Goal: Transaction & Acquisition: Purchase product/service

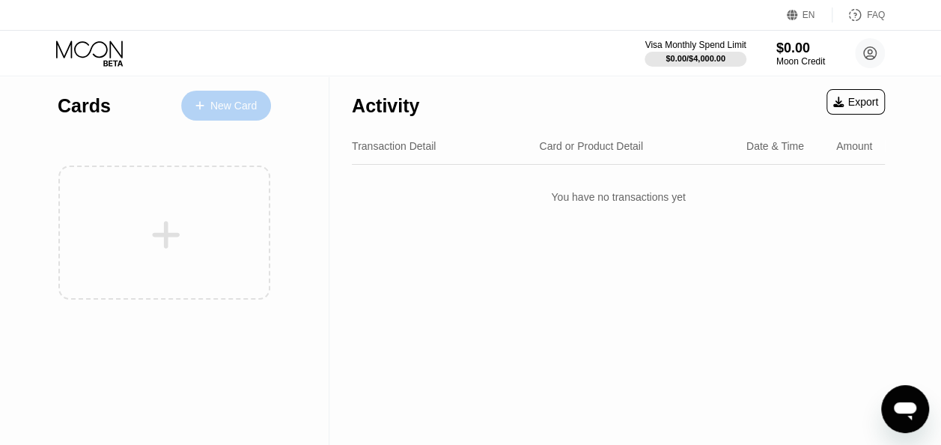
click at [220, 108] on div "New Card" at bounding box center [233, 106] width 46 height 13
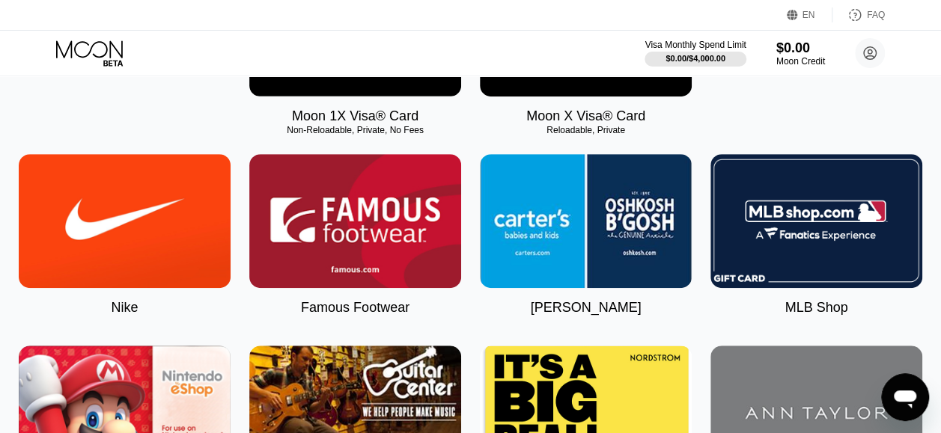
scroll to position [359, 0]
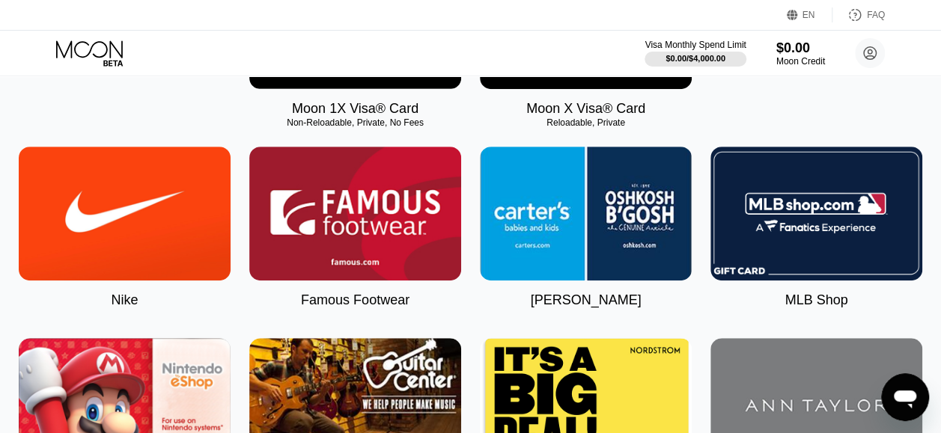
click at [103, 229] on img at bounding box center [125, 214] width 212 height 134
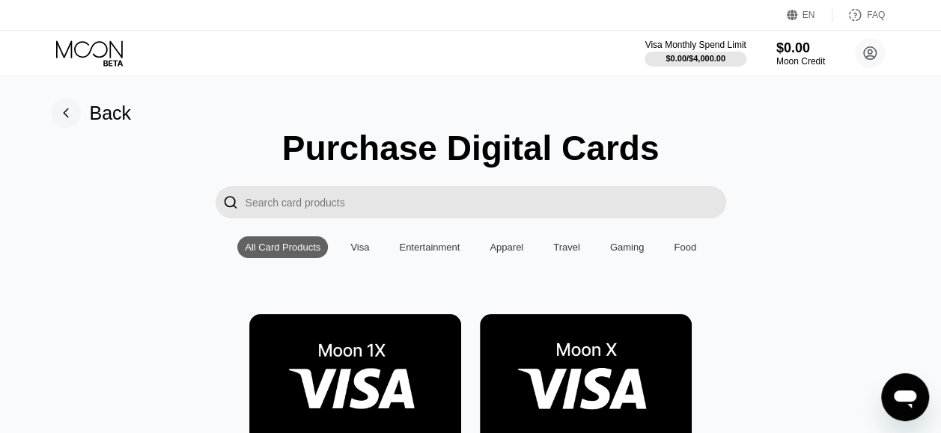
type input "0"
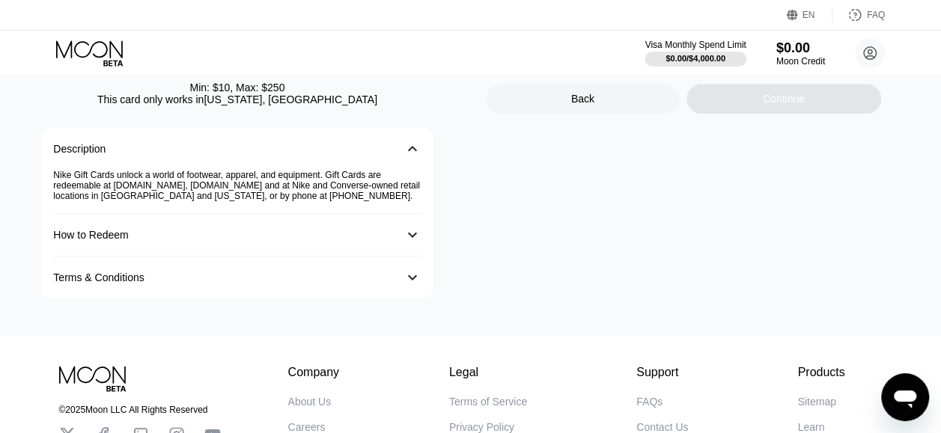
scroll to position [329, 0]
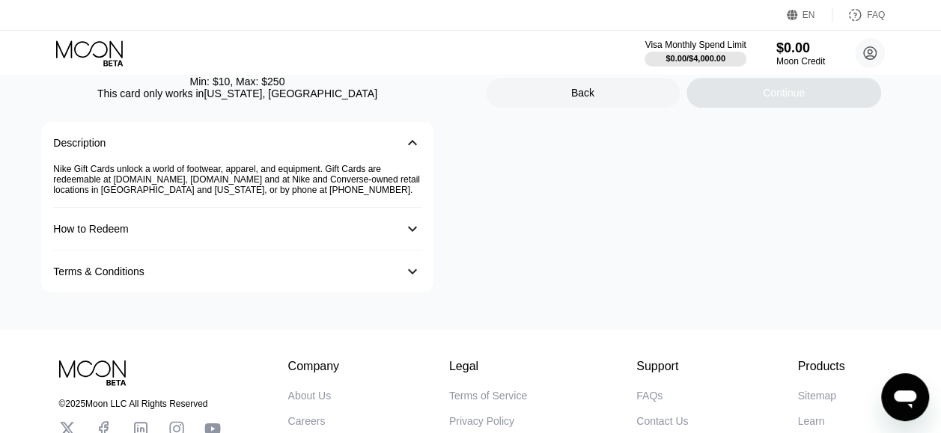
click at [154, 245] on div "How to Redeem 󰅀" at bounding box center [236, 229] width 367 height 43
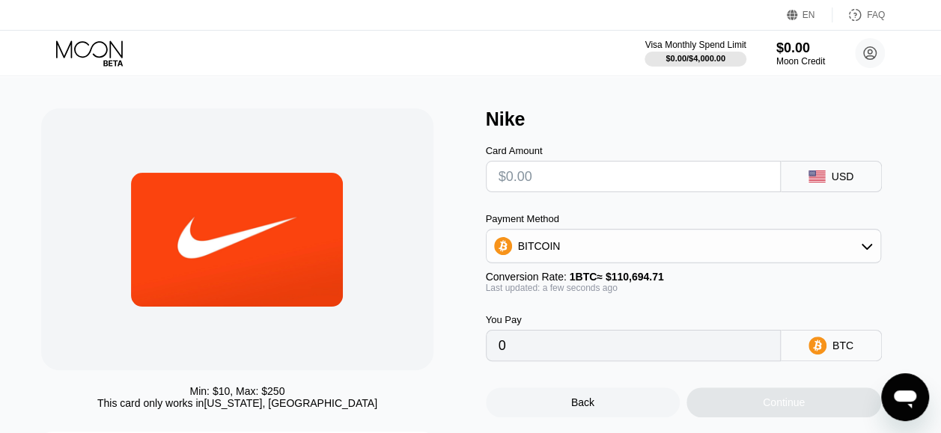
scroll to position [0, 0]
